Goal: Register for event/course

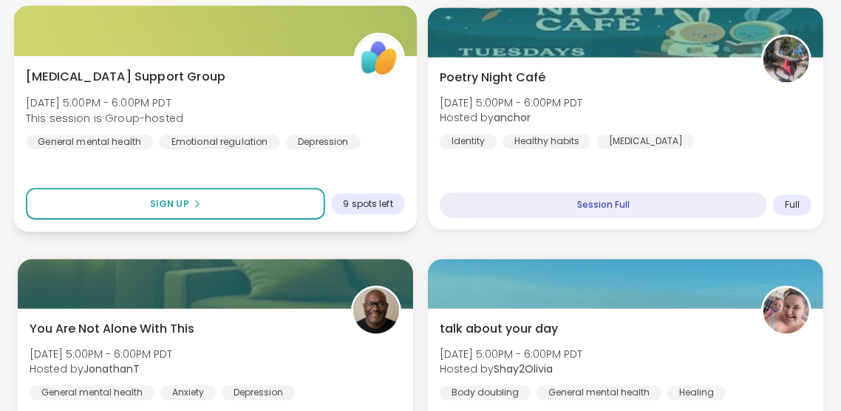
scroll to position [1846, 0]
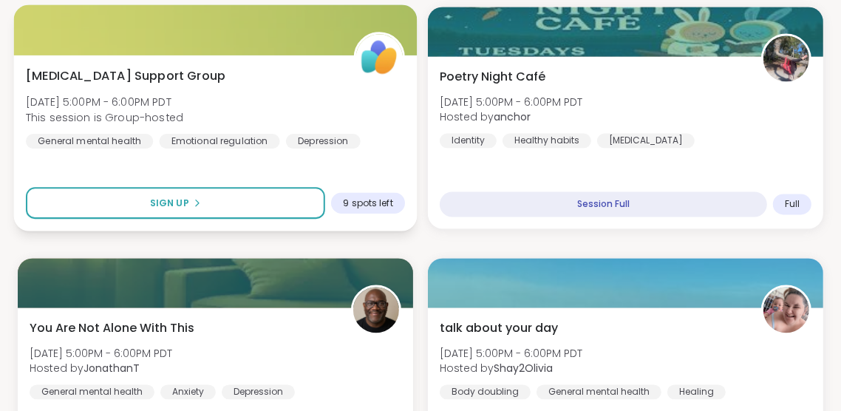
click at [337, 112] on div "[MEDICAL_DATA] Support Group [DATE] 5:00PM - 6:00PM PDT This session is Group-h…" at bounding box center [215, 107] width 379 height 81
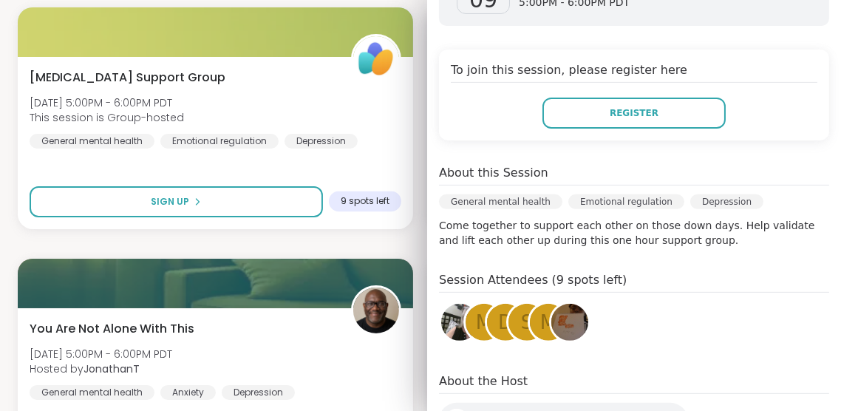
scroll to position [298, 0]
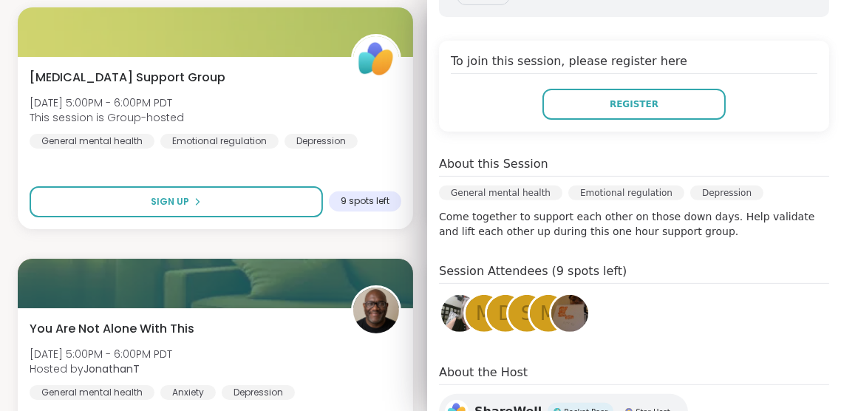
click at [455, 295] on img at bounding box center [459, 313] width 37 height 37
click at [478, 299] on span "m" at bounding box center [484, 313] width 16 height 29
click at [571, 295] on img at bounding box center [570, 313] width 37 height 37
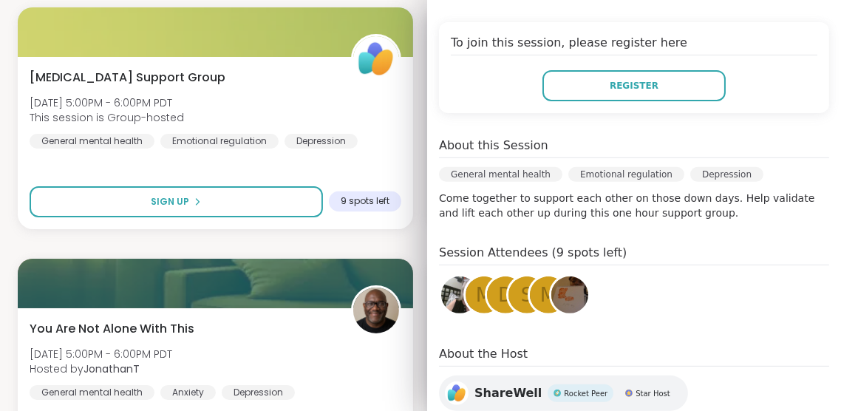
scroll to position [360, 0]
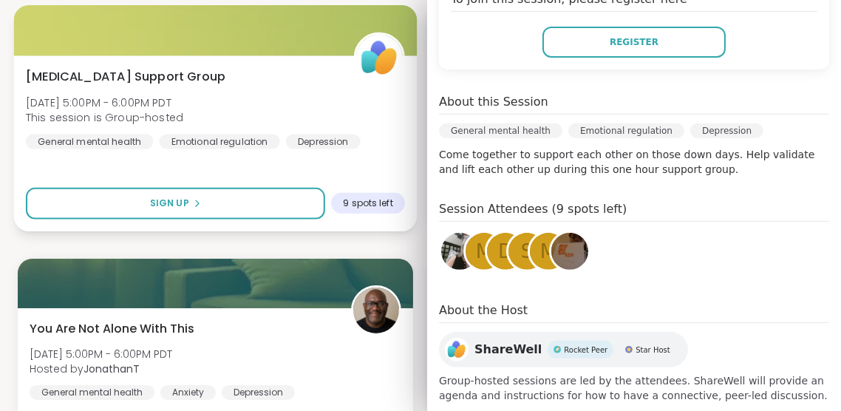
click at [378, 137] on div "[MEDICAL_DATA] Support Group [DATE] 5:00PM - 6:00PM PDT This session is Group-h…" at bounding box center [215, 107] width 379 height 81
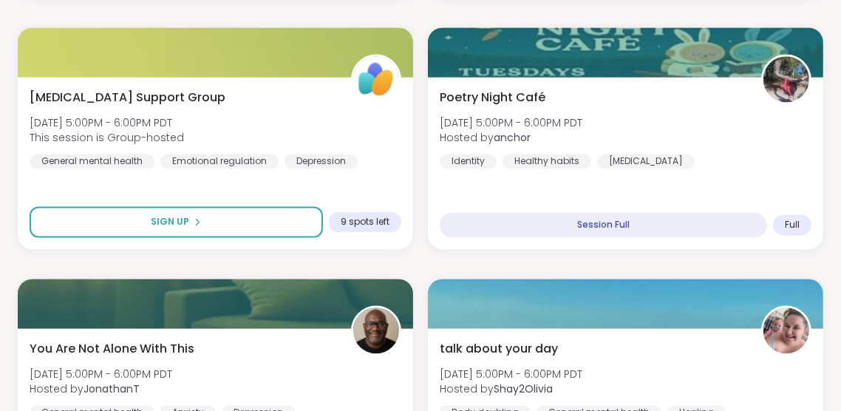
scroll to position [1825, 0]
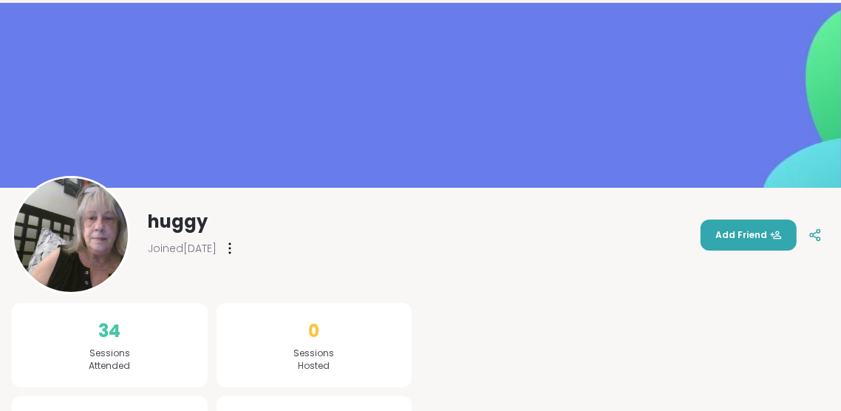
scroll to position [54, 0]
